Goal: Navigation & Orientation: Find specific page/section

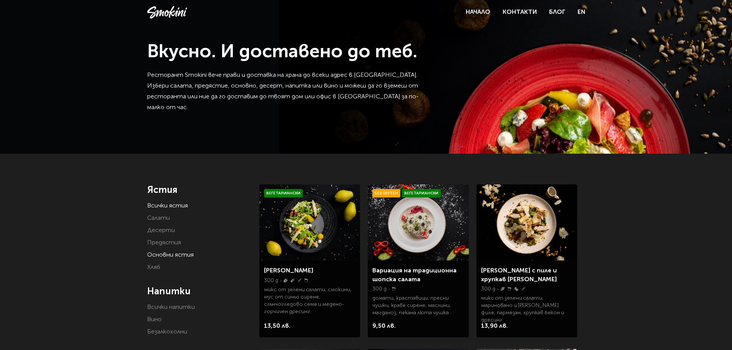
click at [184, 253] on link "Основни ястия" at bounding box center [170, 255] width 47 height 6
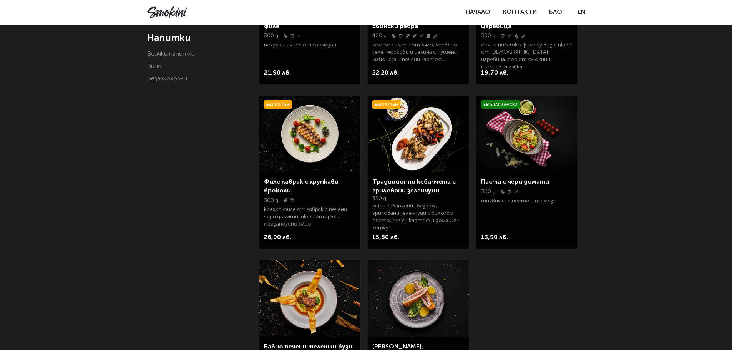
scroll to position [115, 0]
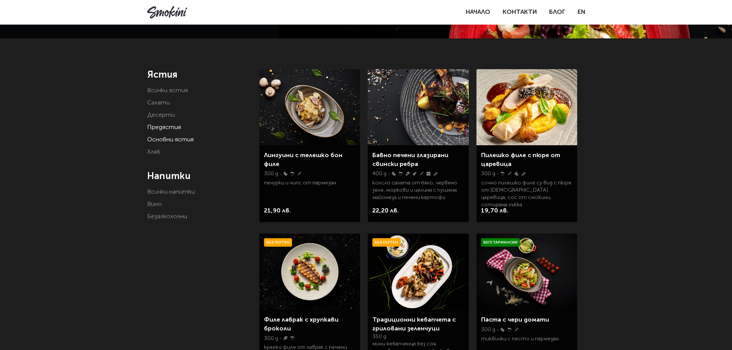
click at [170, 128] on link "Предястия" at bounding box center [164, 128] width 34 height 6
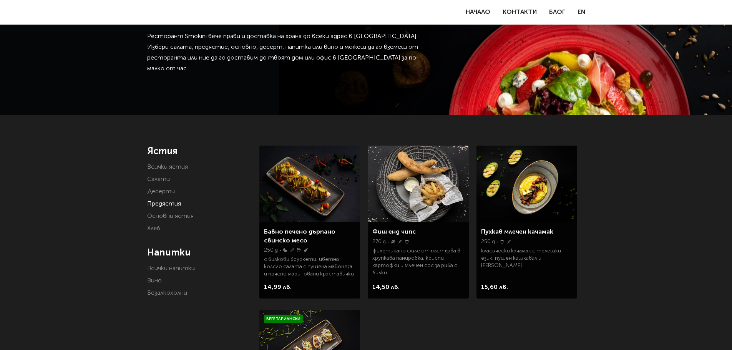
scroll to position [38, 0]
click at [158, 191] on link "Десерти" at bounding box center [161, 192] width 28 height 6
